Goal: Information Seeking & Learning: Learn about a topic

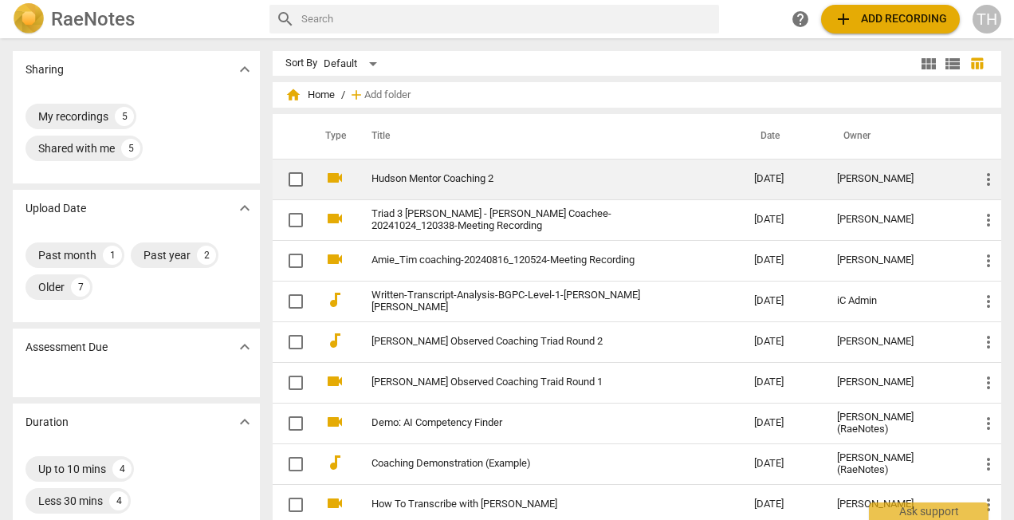
click at [443, 179] on link "Hudson Mentor Coaching 2" at bounding box center [534, 179] width 325 height 12
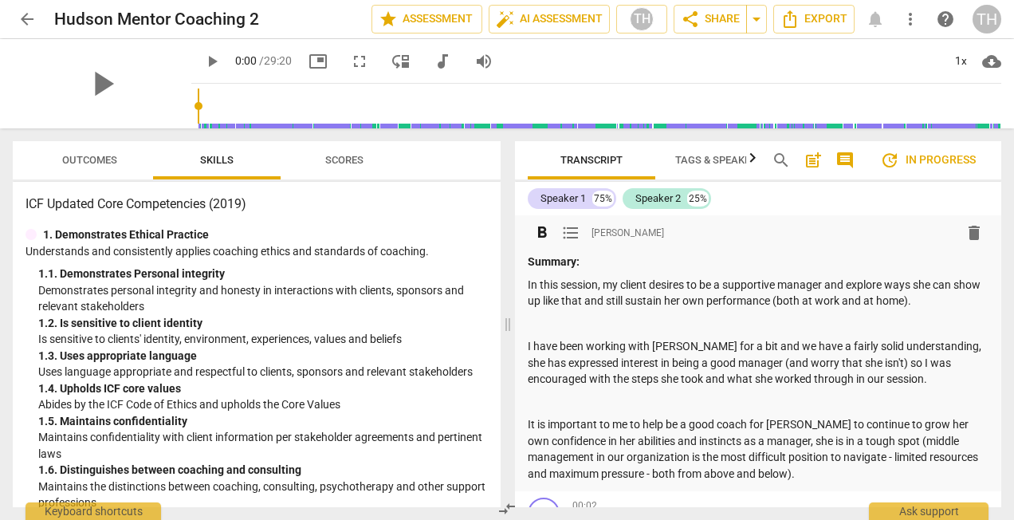
click at [663, 287] on p "In this session, my client desires to be a supportive manager and explore ways …" at bounding box center [758, 293] width 461 height 33
click at [606, 265] on p "Summary:" at bounding box center [758, 262] width 461 height 17
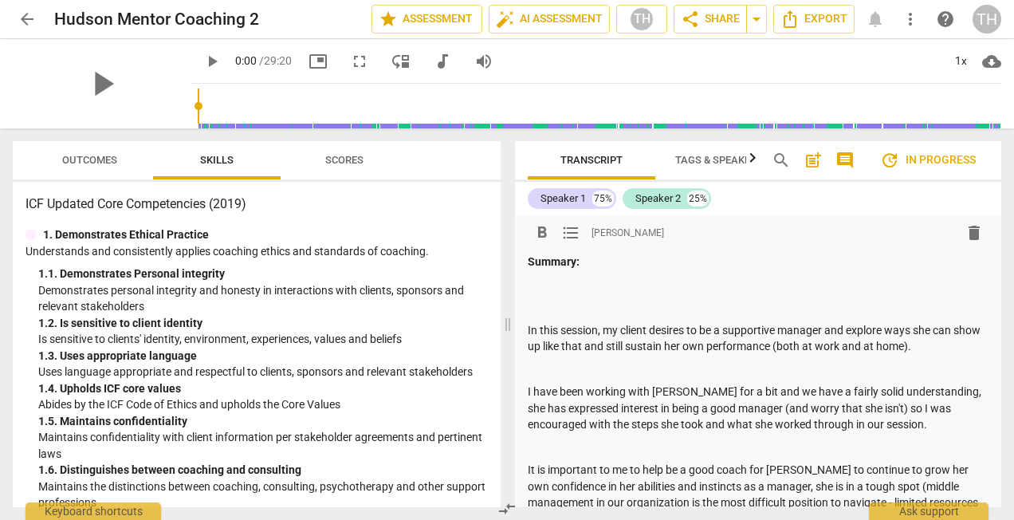
paste div
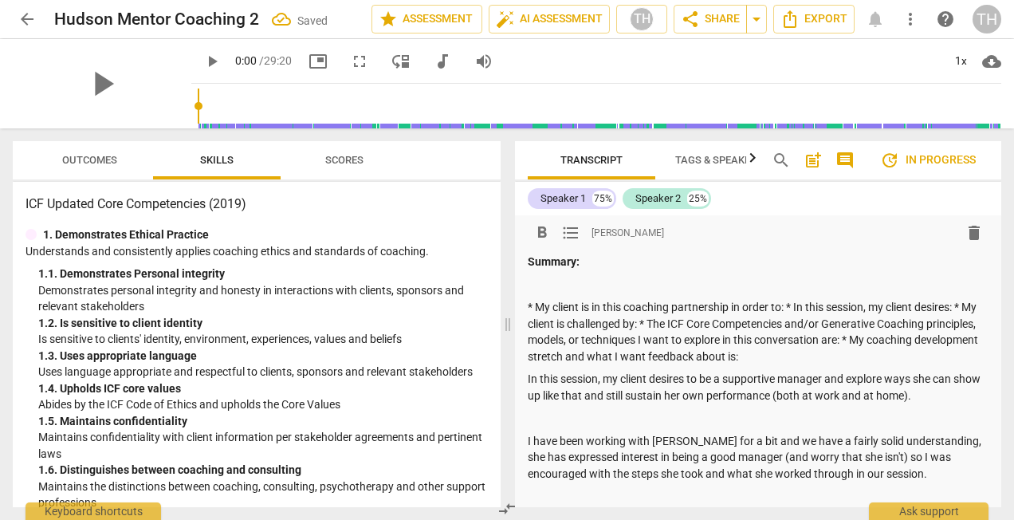
click at [534, 308] on p "* My client is in this coaching partnership in order to: * In this session, my …" at bounding box center [758, 331] width 461 height 65
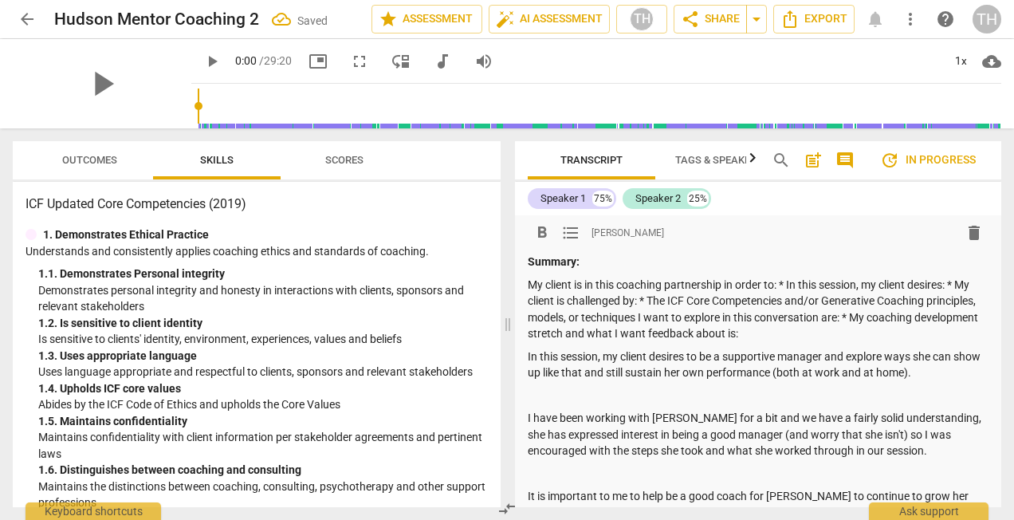
click at [782, 284] on p "My client is in this coaching partnership in order to: * In this session, my cl…" at bounding box center [758, 309] width 461 height 65
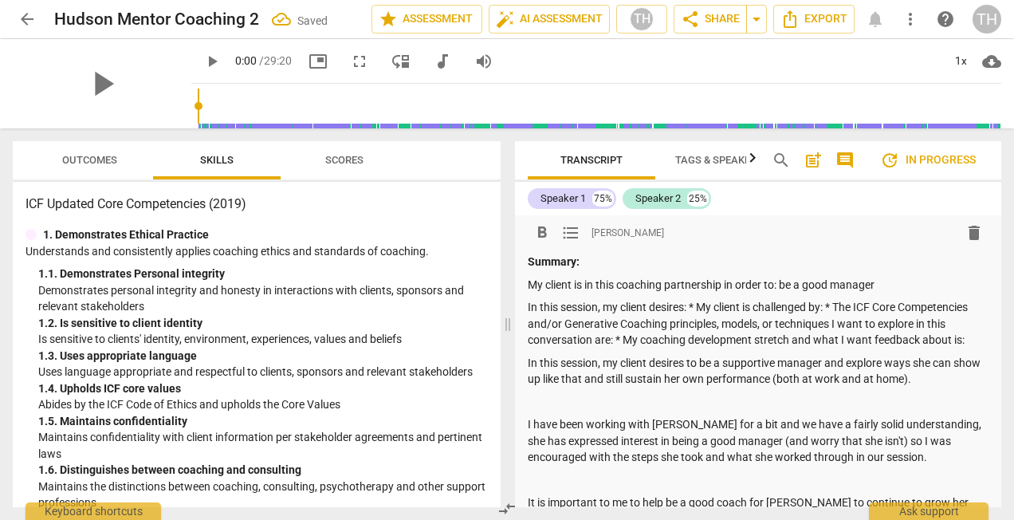
click at [700, 305] on p "In this session, my client desires: * My client is challenged by: * The ICF Cor…" at bounding box center [758, 323] width 461 height 49
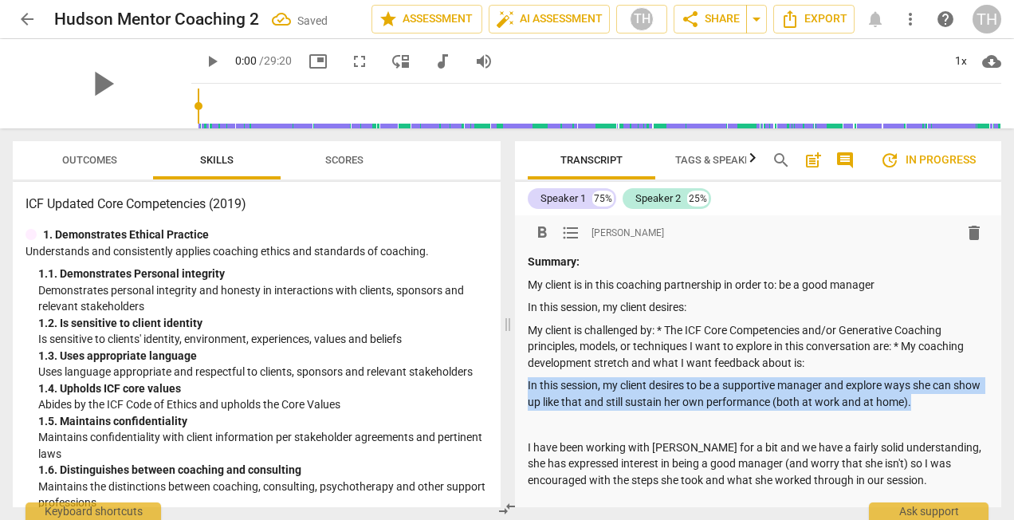
drag, startPoint x: 951, startPoint y: 402, endPoint x: 463, endPoint y: 384, distance: 488.4
click at [463, 384] on div "Outcomes Skills Scores ICF Updated Core Competencies (2019) 1. Demonstrates Eth…" at bounding box center [507, 324] width 1014 height 392
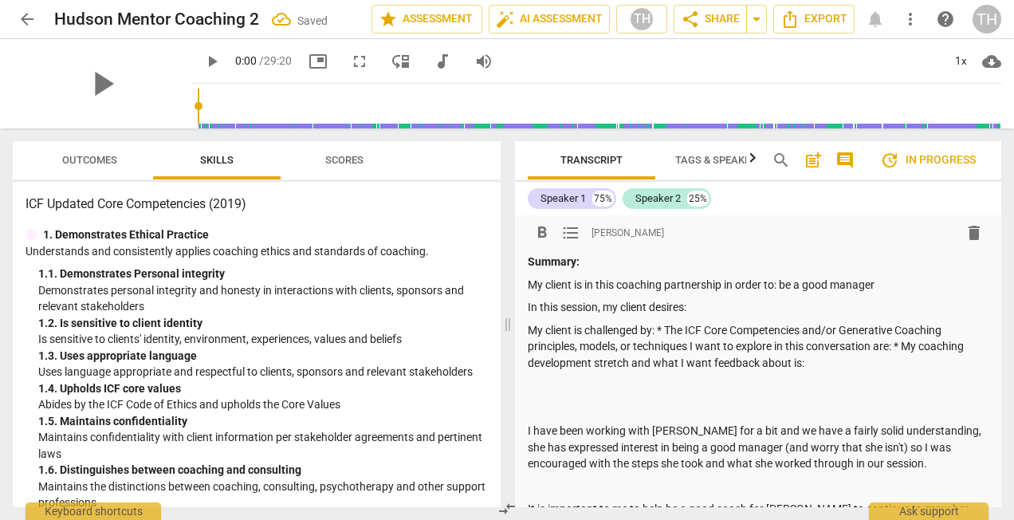
click at [722, 303] on p "In this session, my client desires:" at bounding box center [758, 307] width 461 height 17
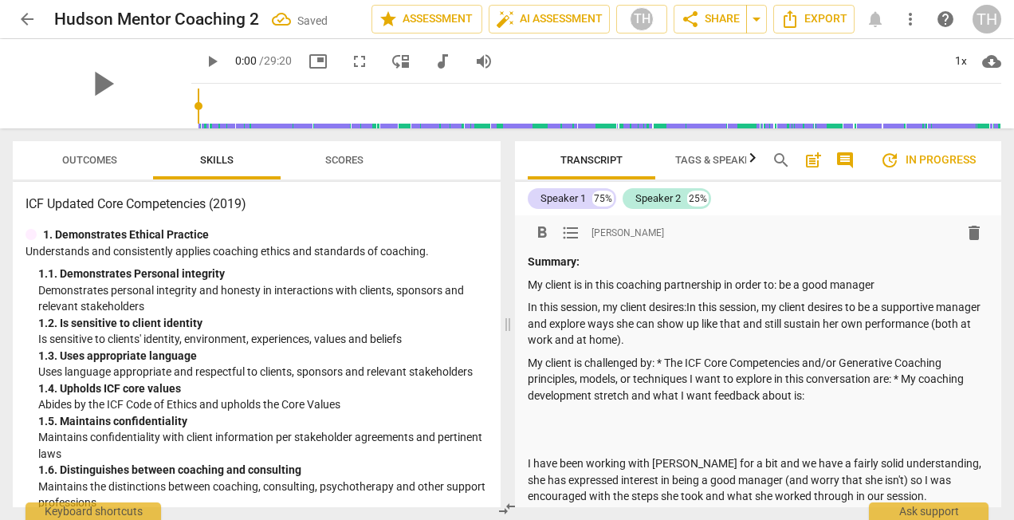
click at [689, 306] on p "In this session, my client desires:In this session, my client desires to be a s…" at bounding box center [758, 323] width 461 height 49
click at [667, 360] on p "My client is challenged by: * The ICF Core Competencies and/or Generative Coach…" at bounding box center [758, 379] width 461 height 49
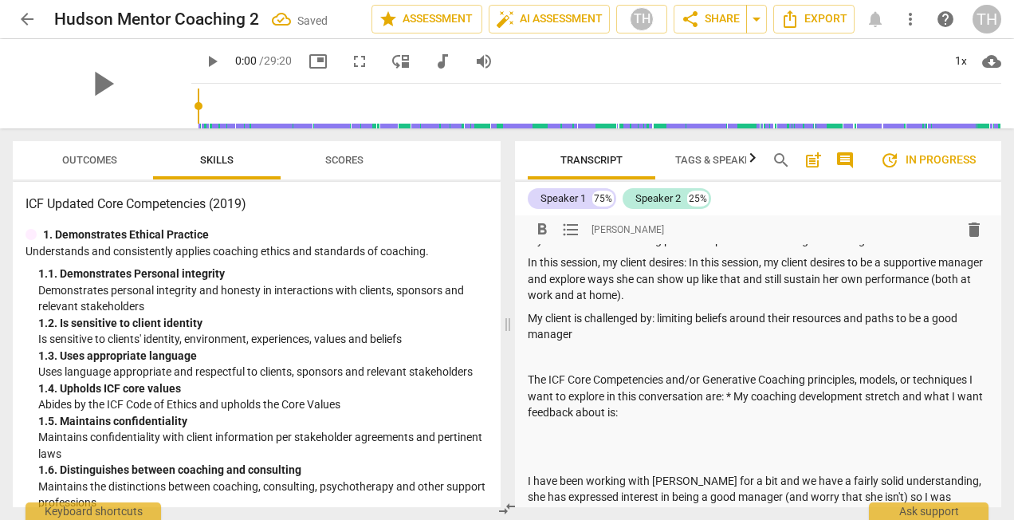
scroll to position [80, 0]
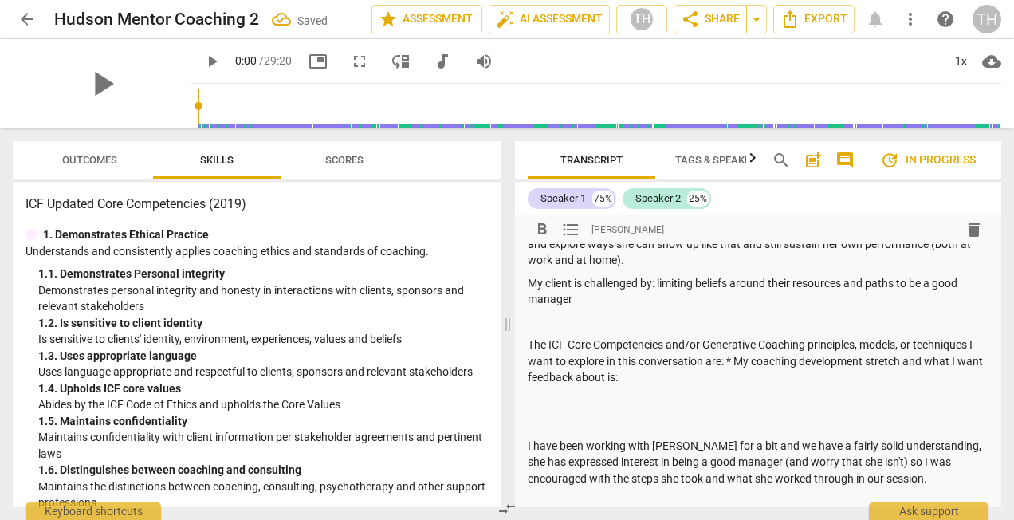
click at [735, 361] on p "The ICF Core Competencies and/or Generative Coaching principles, models, or tec…" at bounding box center [758, 361] width 461 height 49
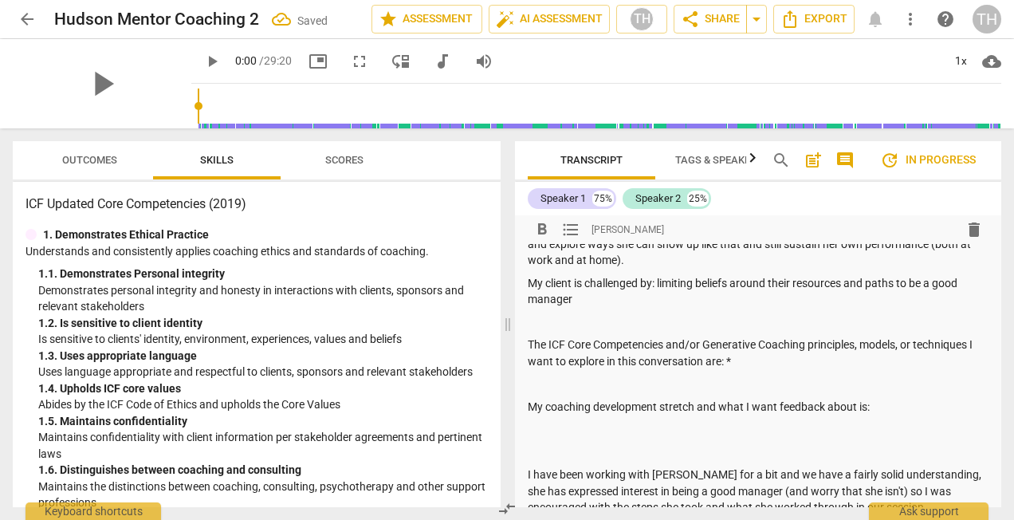
click at [759, 357] on p "The ICF Core Competencies and/or Generative Coaching principles, models, or tec…" at bounding box center [758, 353] width 461 height 33
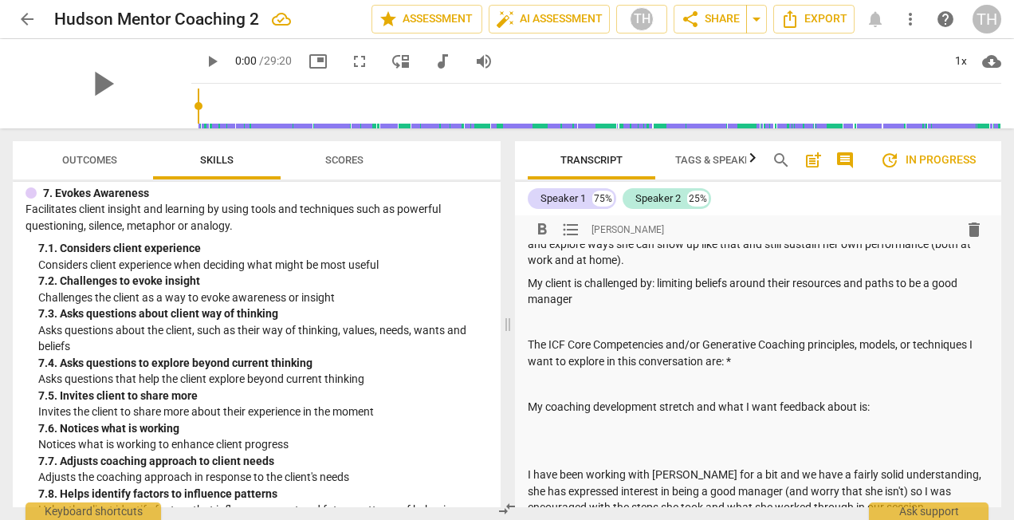
scroll to position [2313, 0]
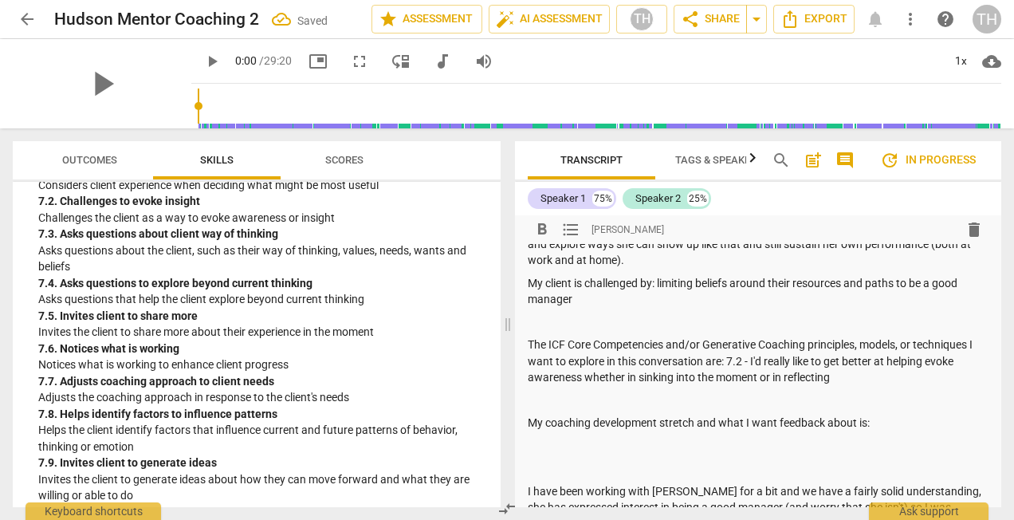
click at [907, 415] on p "My coaching development stretch and what I want feedback about is:" at bounding box center [758, 423] width 461 height 17
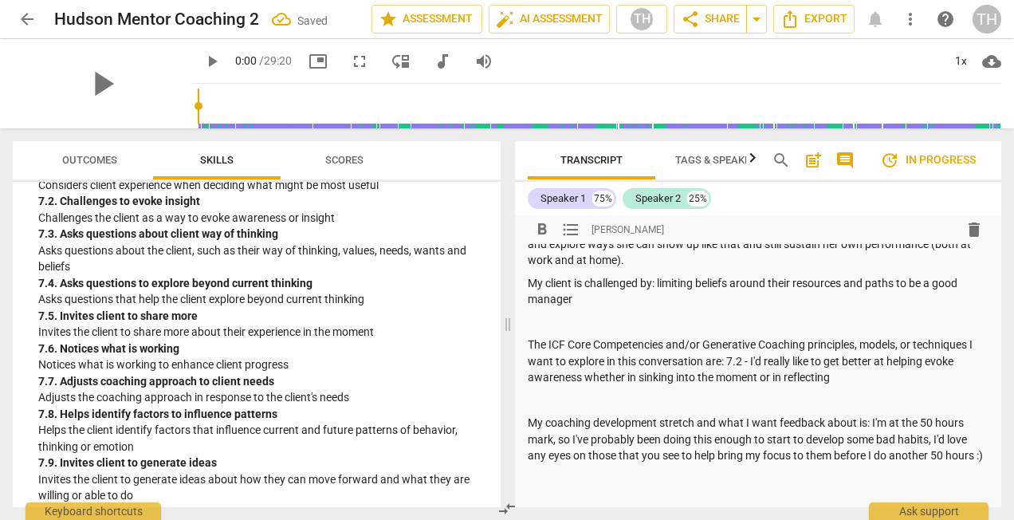
scroll to position [399, 0]
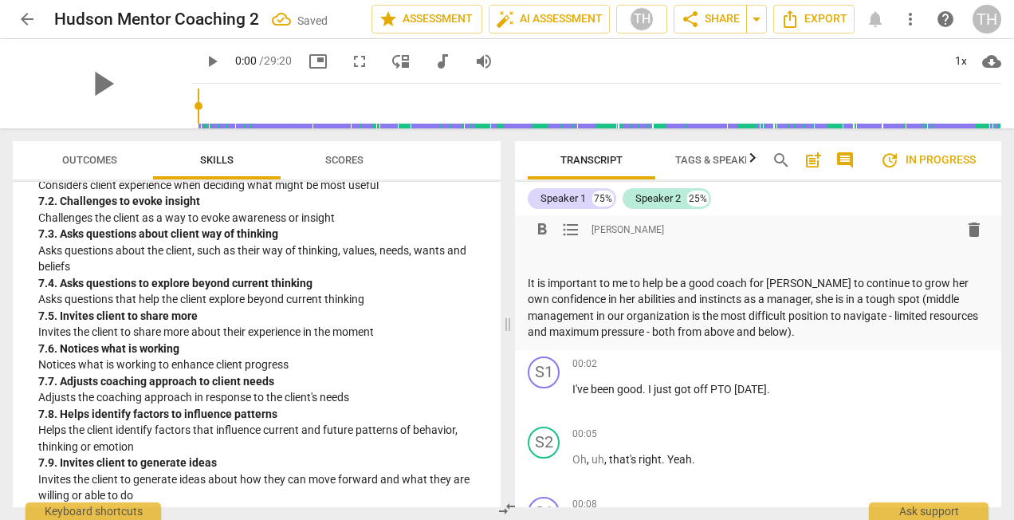
click at [465, 292] on div "7. 4. Asks questions to explore beyond current thinking" at bounding box center [263, 283] width 450 height 17
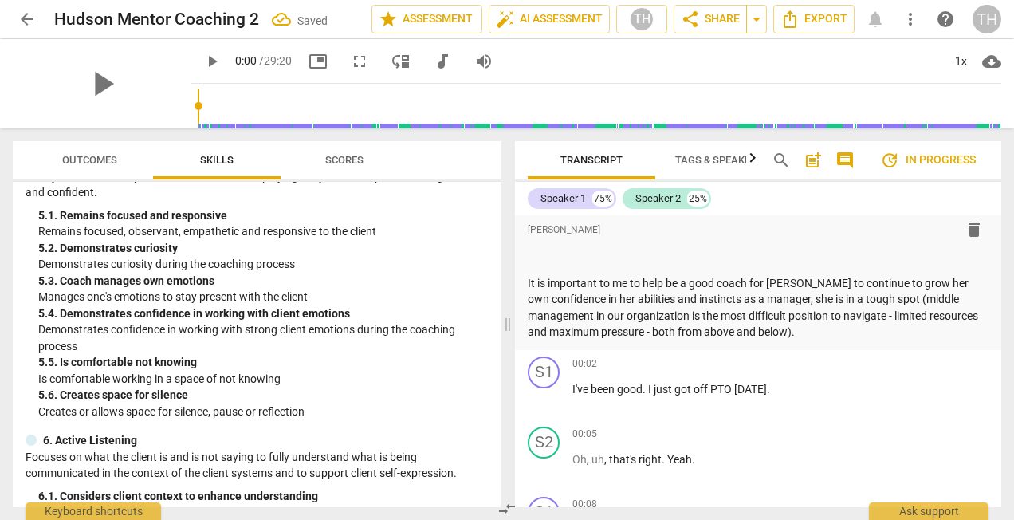
scroll to position [1435, 0]
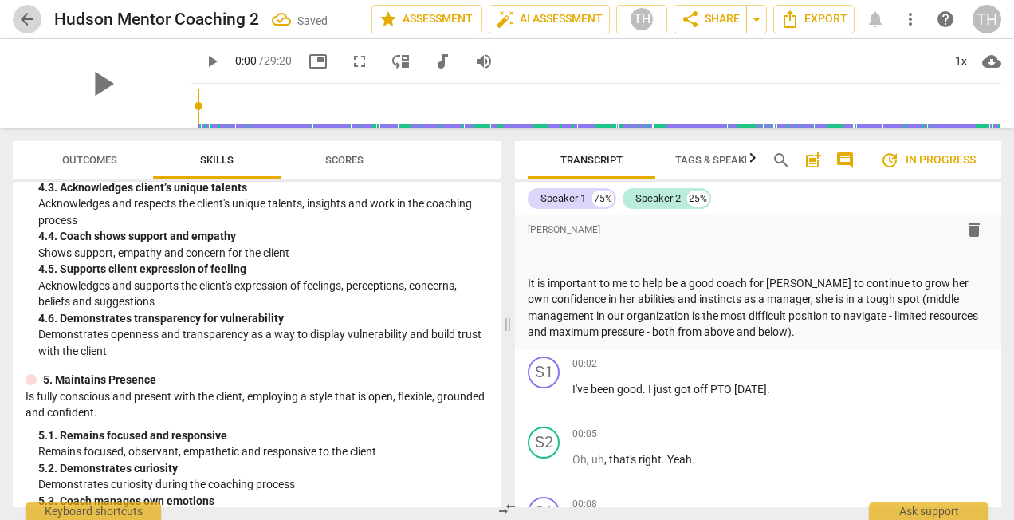
click at [32, 18] on span "arrow_back" at bounding box center [27, 19] width 19 height 19
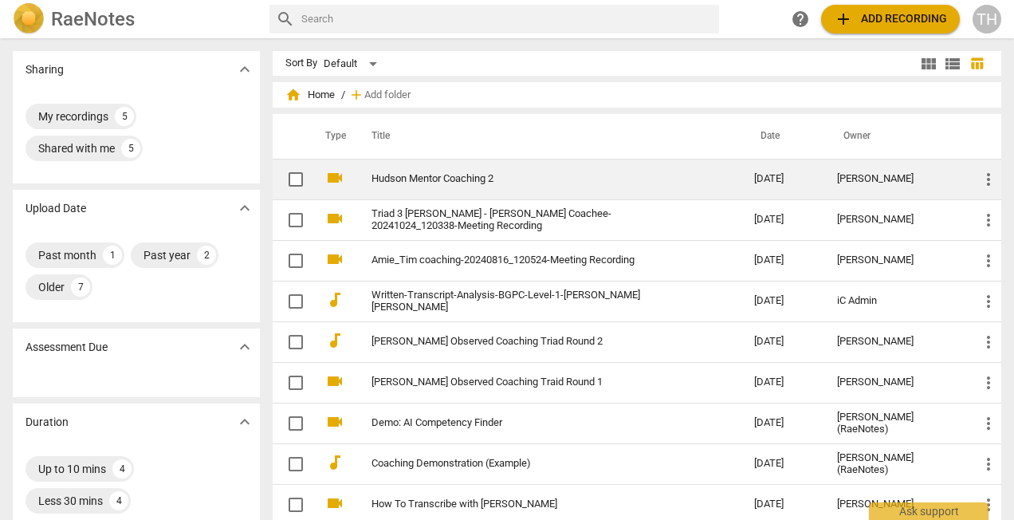
click at [434, 174] on link "Hudson Mentor Coaching 2" at bounding box center [534, 179] width 325 height 12
